Goal: Navigation & Orientation: Go to known website

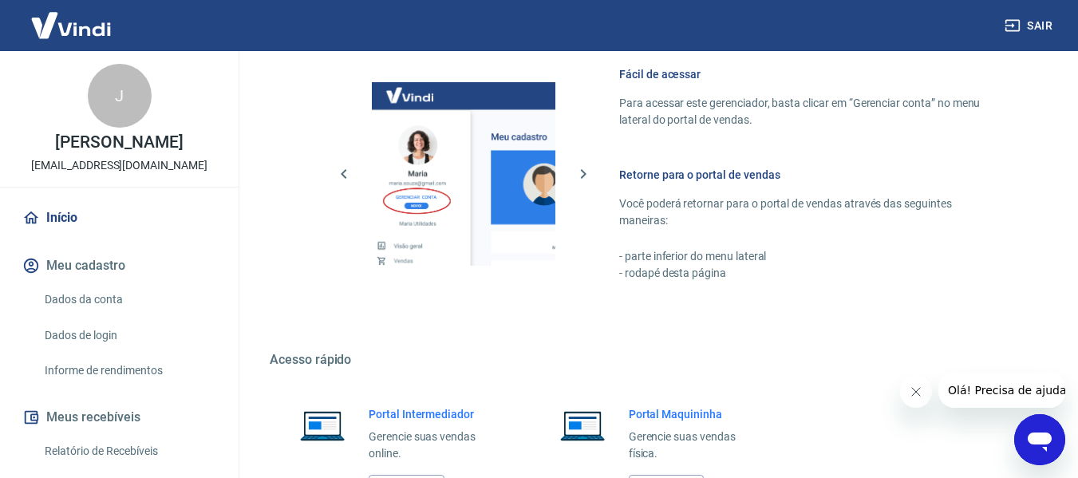
scroll to position [798, 0]
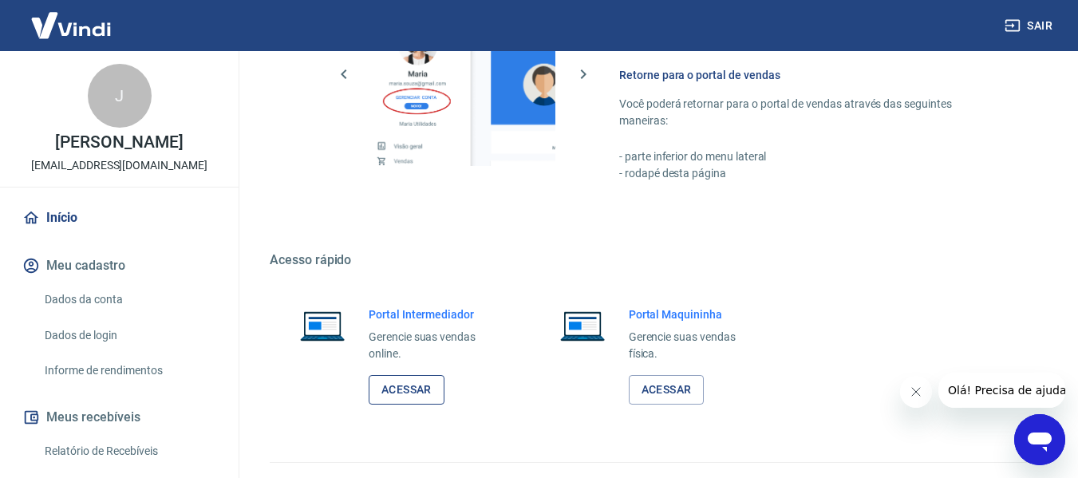
click at [434, 392] on link "Acessar" at bounding box center [407, 390] width 76 height 30
